Goal: Information Seeking & Learning: Learn about a topic

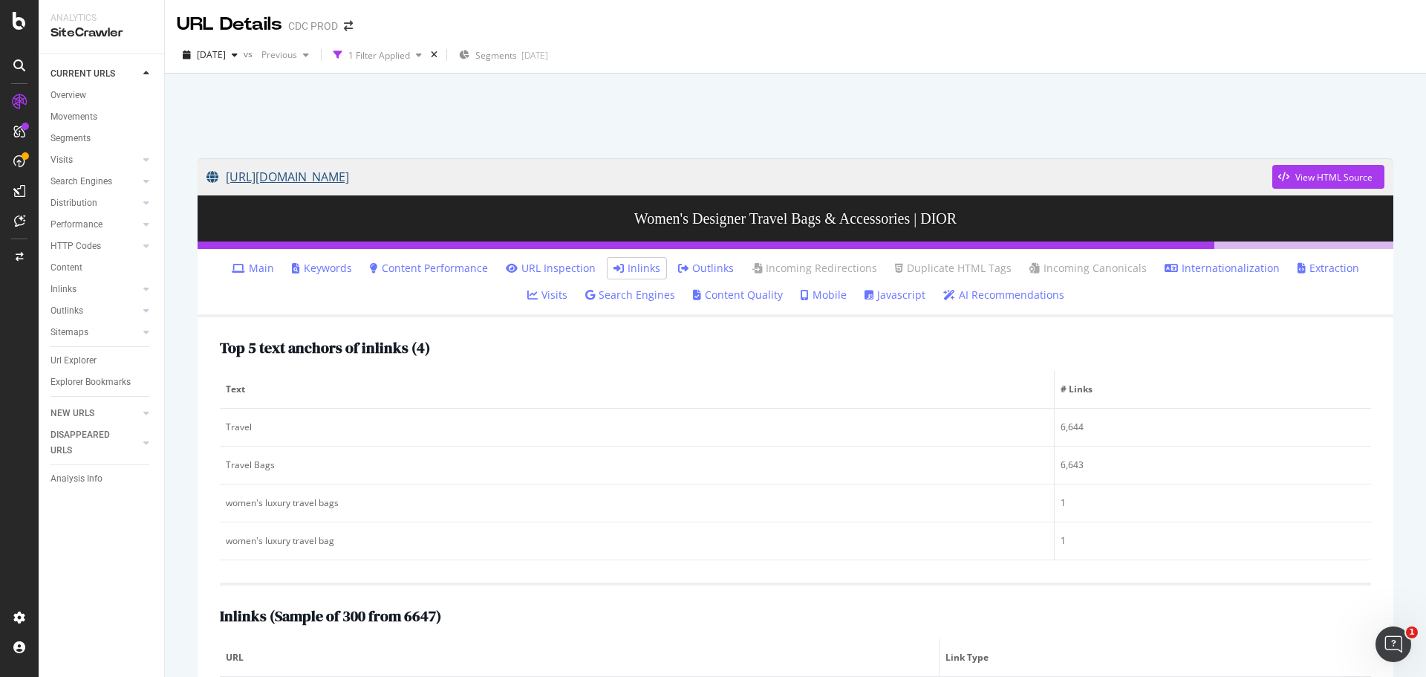
click at [639, 181] on link "[URL][DOMAIN_NAME]" at bounding box center [739, 176] width 1066 height 37
click at [233, 265] on link "Main" at bounding box center [253, 268] width 42 height 15
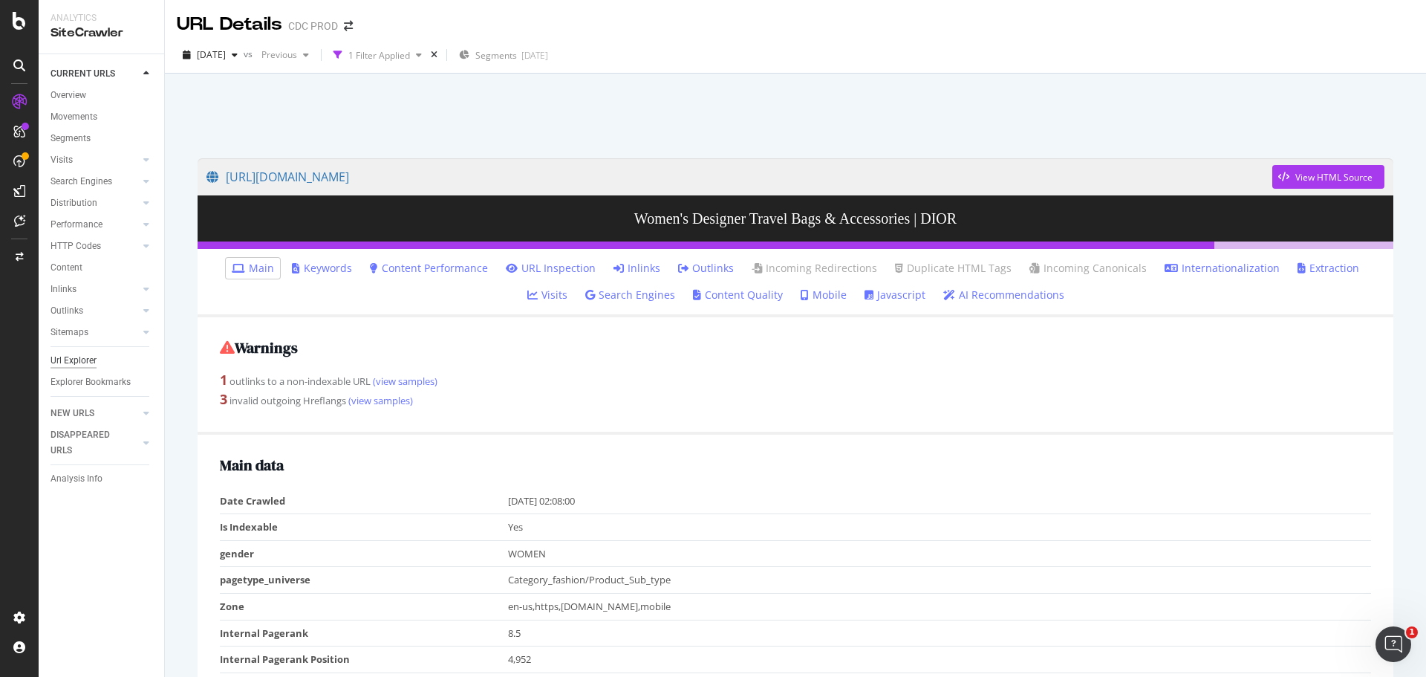
click at [79, 362] on div "Url Explorer" at bounding box center [74, 361] width 46 height 16
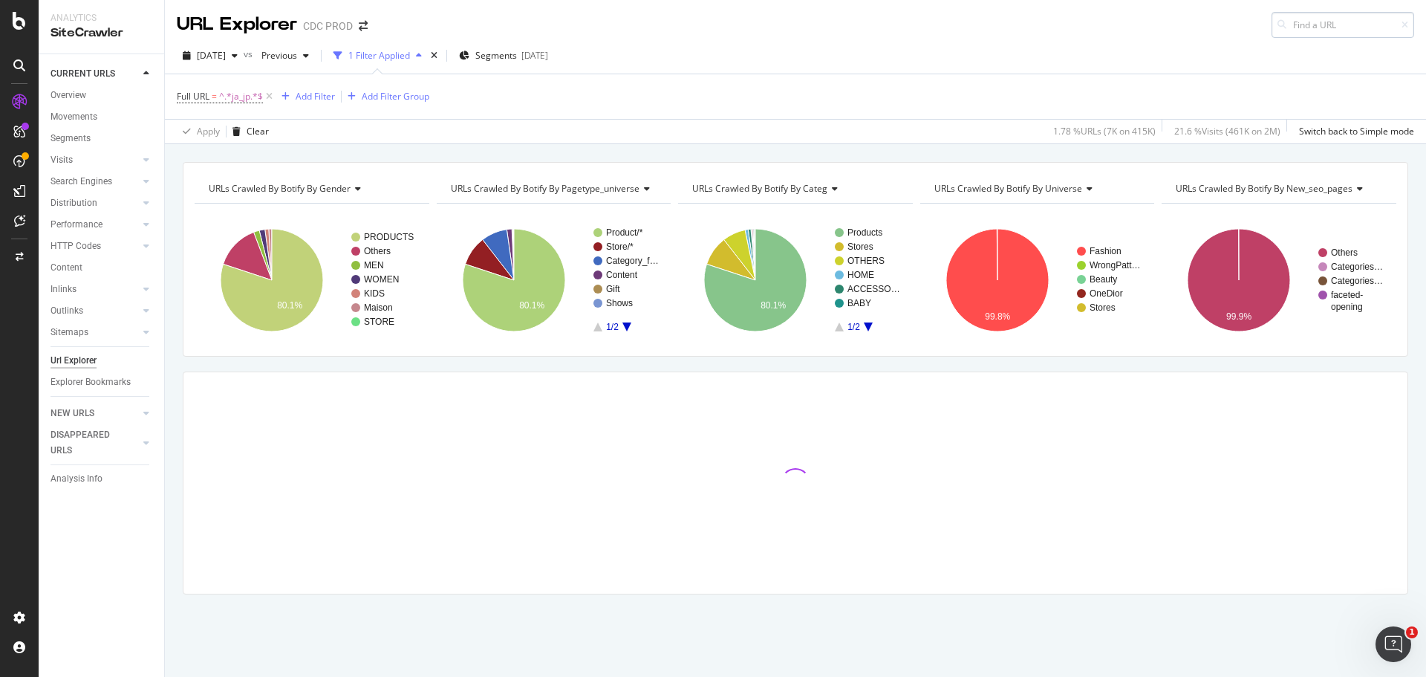
click at [1335, 27] on input at bounding box center [1343, 25] width 143 height 26
type input "[URL][DOMAIN_NAME]"
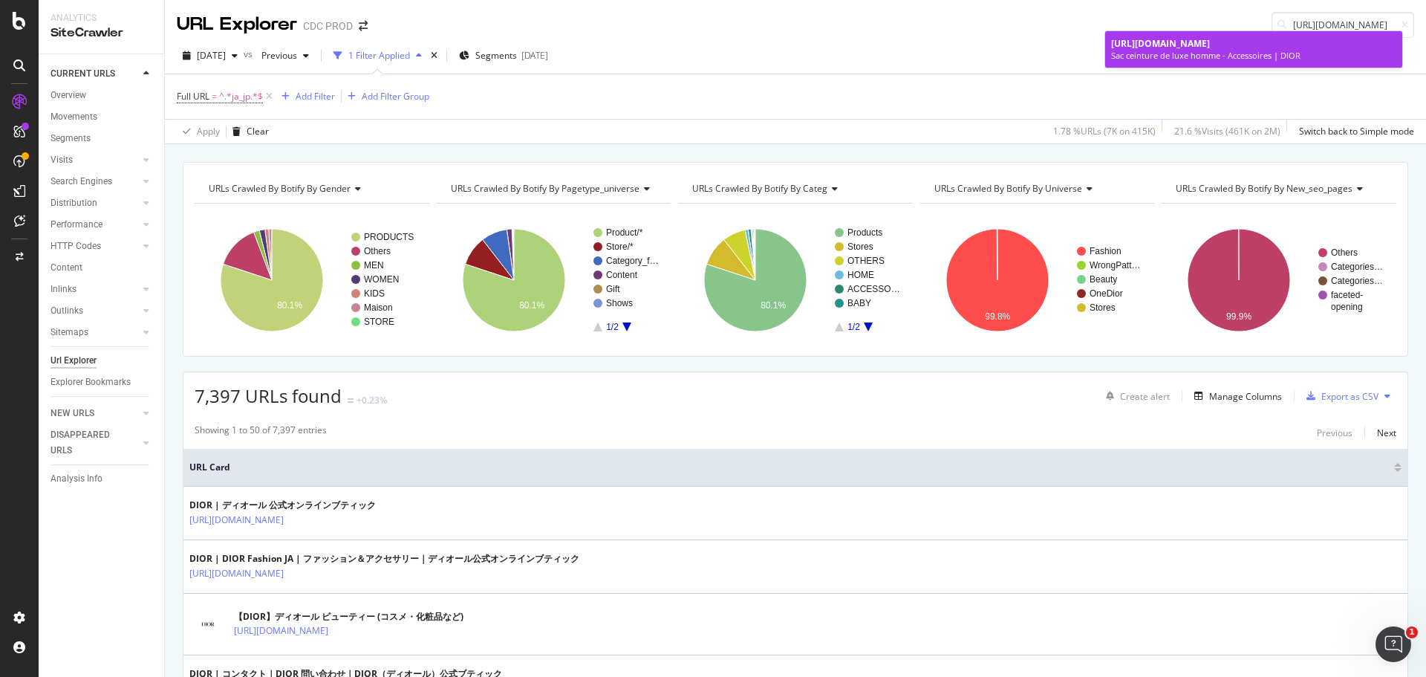
scroll to position [0, 0]
click at [1279, 50] on div "[URL][DOMAIN_NAME]" at bounding box center [1253, 43] width 285 height 13
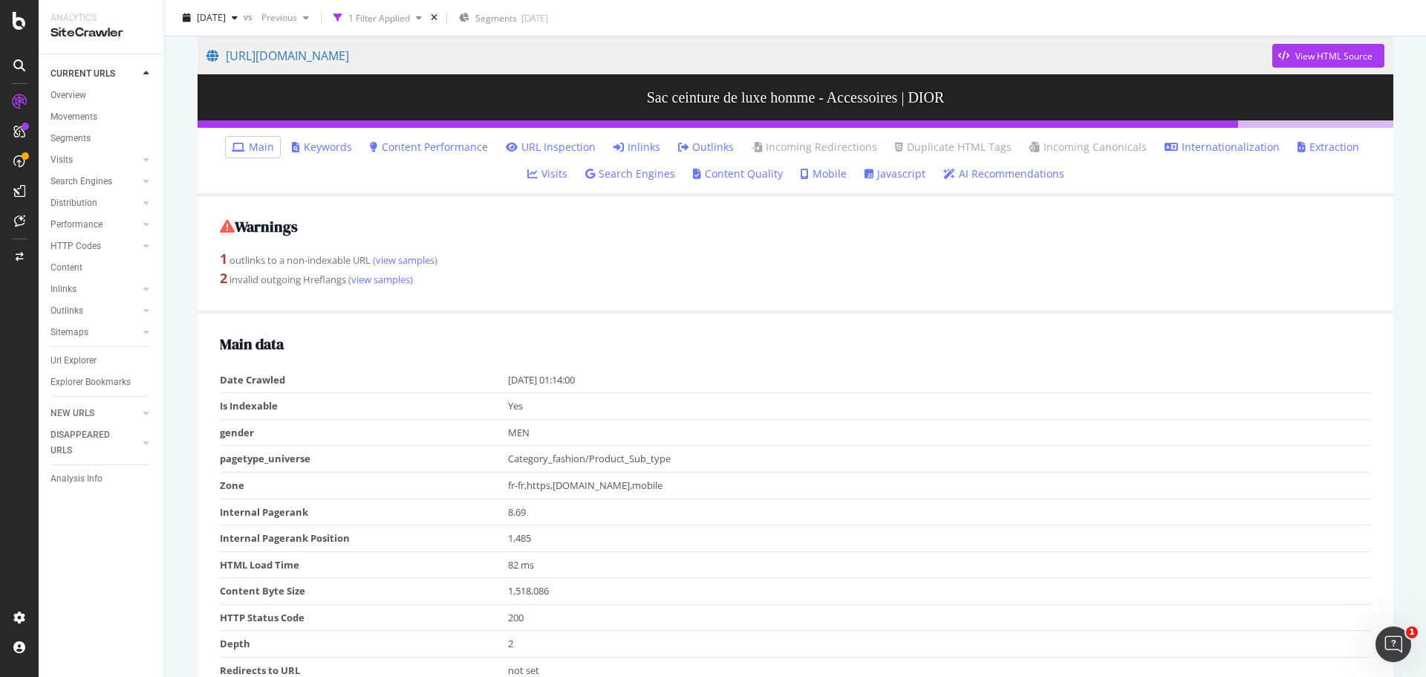
scroll to position [74, 0]
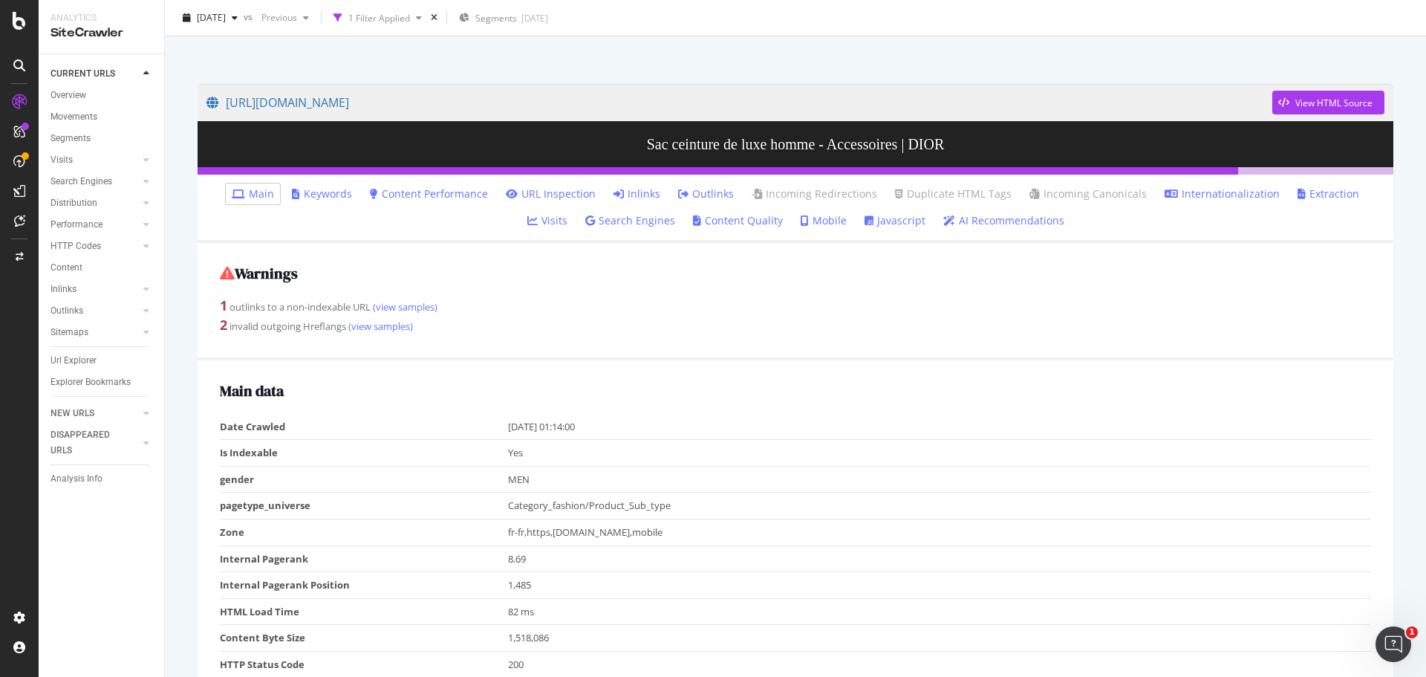
click at [614, 195] on link "Inlinks" at bounding box center [637, 193] width 47 height 15
